Goal: Find specific page/section: Find specific page/section

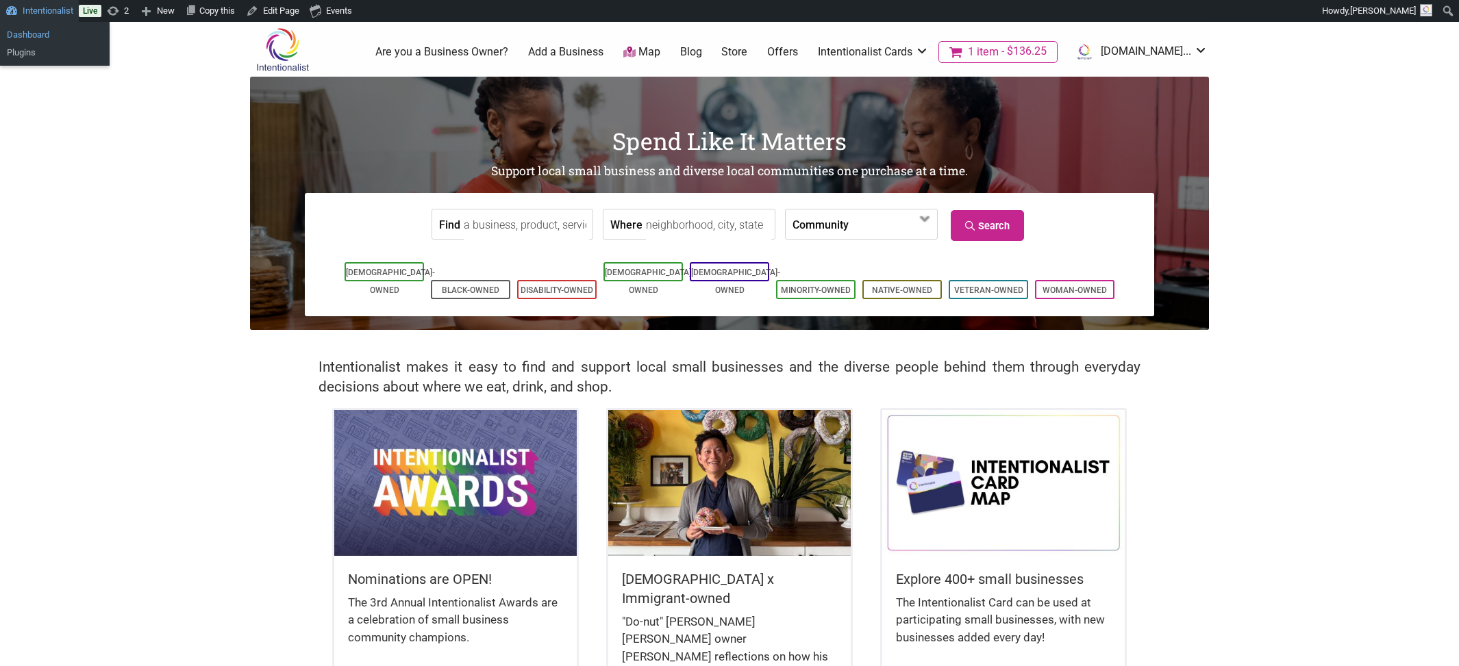
click at [41, 27] on link "Dashboard" at bounding box center [55, 35] width 110 height 18
